Goal: Task Accomplishment & Management: Manage account settings

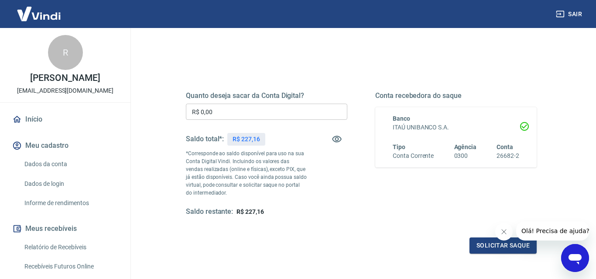
scroll to position [86, 0]
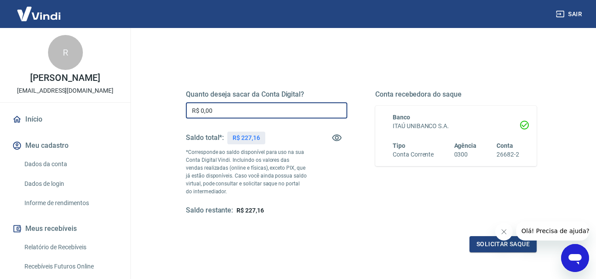
click at [214, 113] on input "R$ 0,00" at bounding box center [267, 110] width 162 height 16
click at [486, 245] on button "Solicitar saque" at bounding box center [503, 244] width 67 height 16
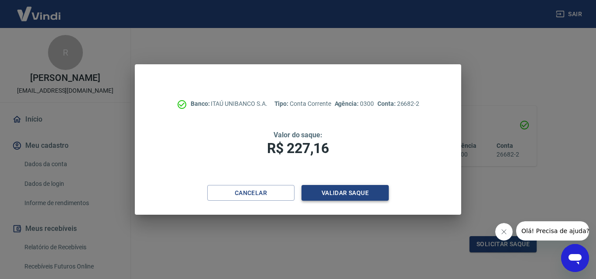
click at [333, 196] on button "Validar saque" at bounding box center [345, 193] width 87 height 16
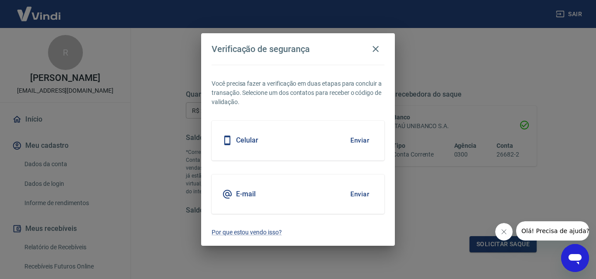
click at [351, 141] on button "Enviar" at bounding box center [360, 140] width 28 height 18
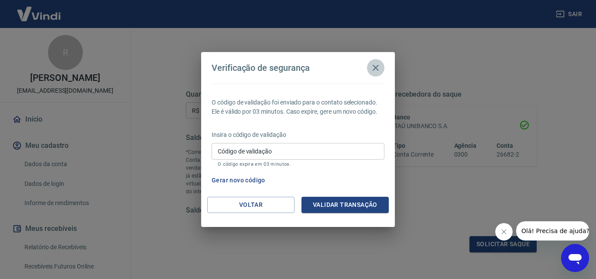
click at [376, 66] on icon "button" at bounding box center [376, 67] width 10 height 10
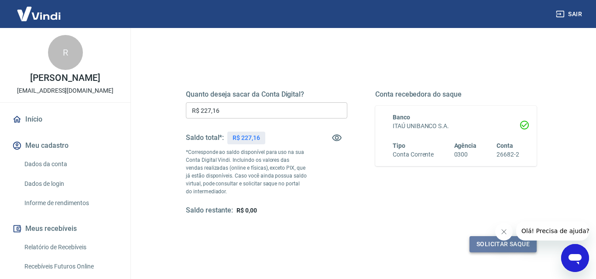
click at [480, 246] on button "Solicitar saque" at bounding box center [503, 244] width 67 height 16
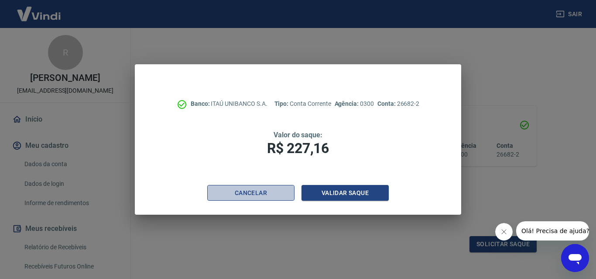
click at [259, 197] on button "Cancelar" at bounding box center [250, 193] width 87 height 16
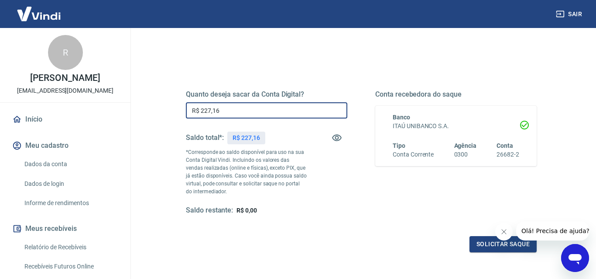
drag, startPoint x: 227, startPoint y: 109, endPoint x: 166, endPoint y: 108, distance: 61.1
click at [166, 108] on div "Quanto deseja sacar da Conta Digital? R$ 227,16 ​ Saldo total*: R$ 227,16 *Corr…" at bounding box center [361, 157] width 393 height 211
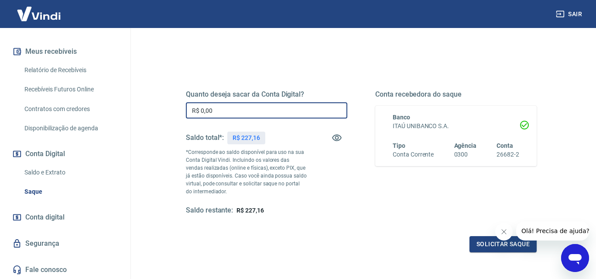
scroll to position [0, 0]
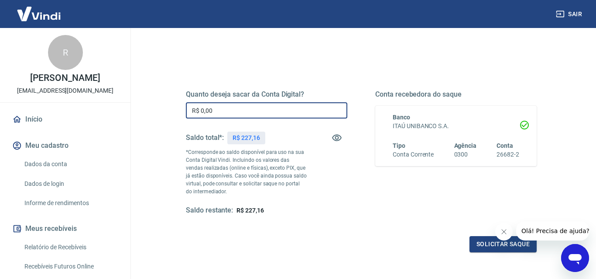
type input "R$ 0,00"
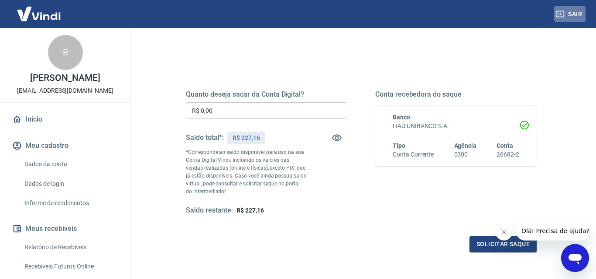
click at [575, 13] on button "Sair" at bounding box center [570, 14] width 31 height 16
